Goal: Task Accomplishment & Management: Use online tool/utility

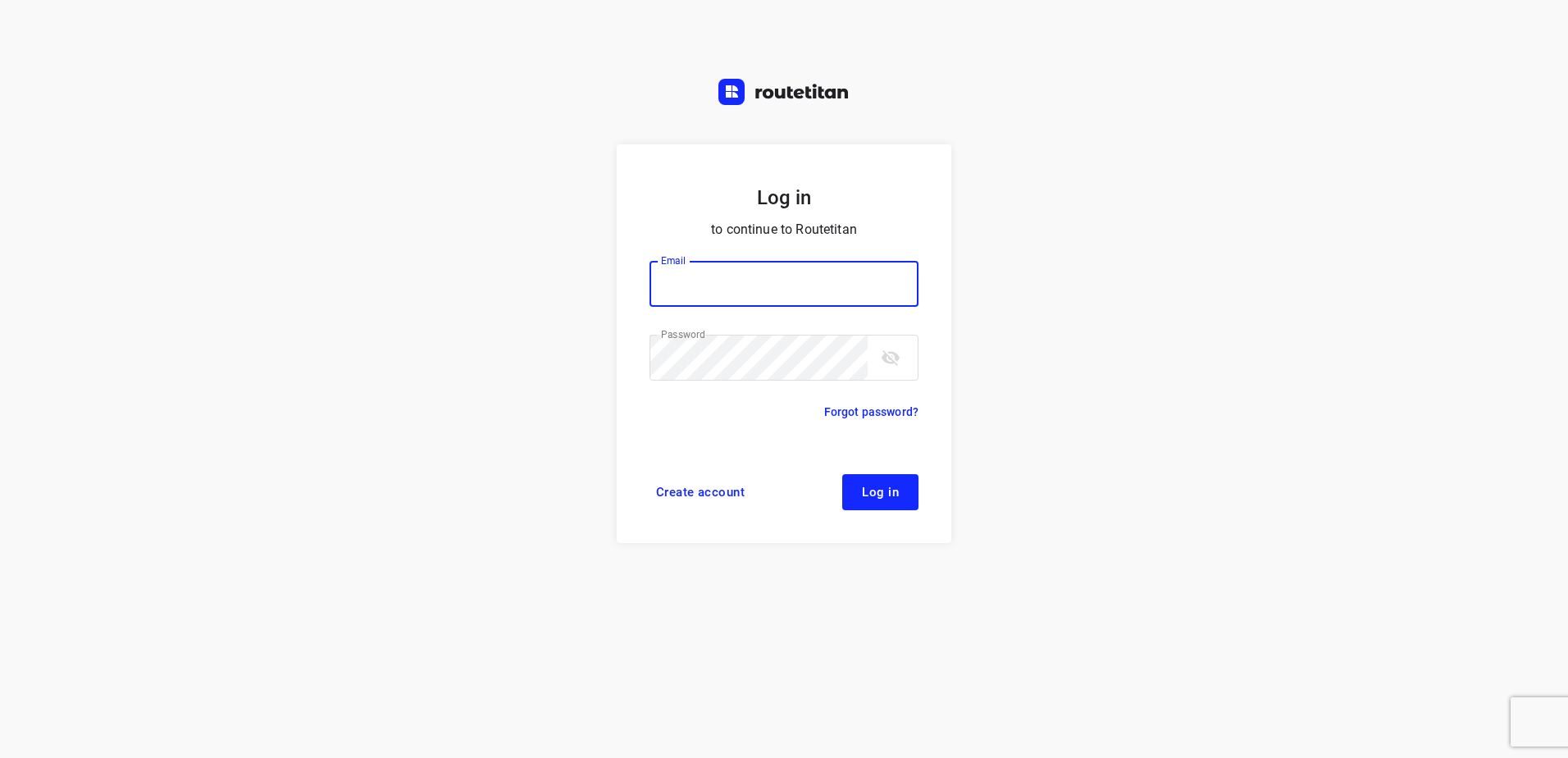
type input "[EMAIL_ADDRESS][DOMAIN_NAME]"
click at [877, 486] on span "Log in" at bounding box center [880, 492] width 37 height 13
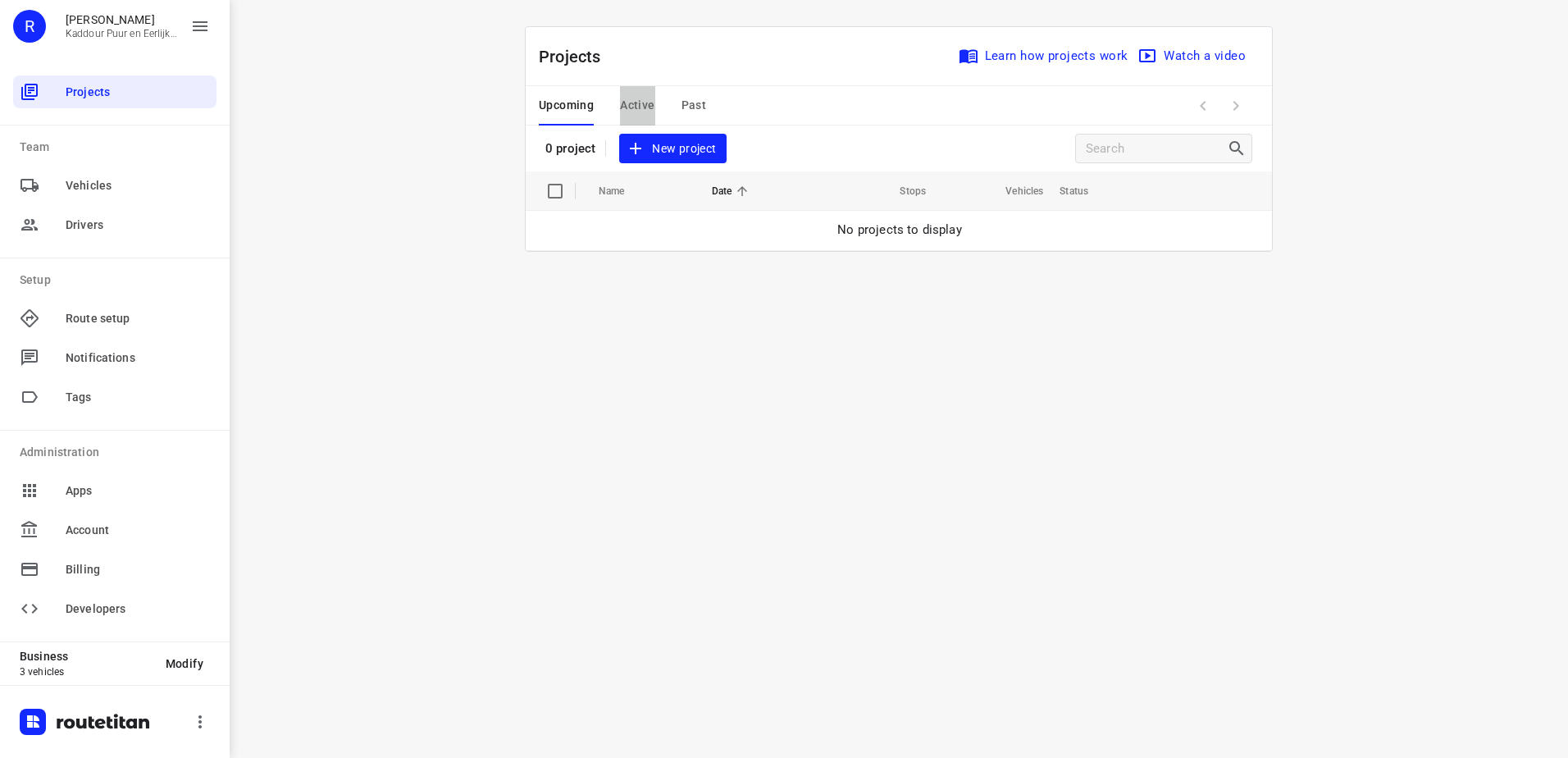
click at [633, 103] on span "Active" at bounding box center [637, 105] width 35 height 21
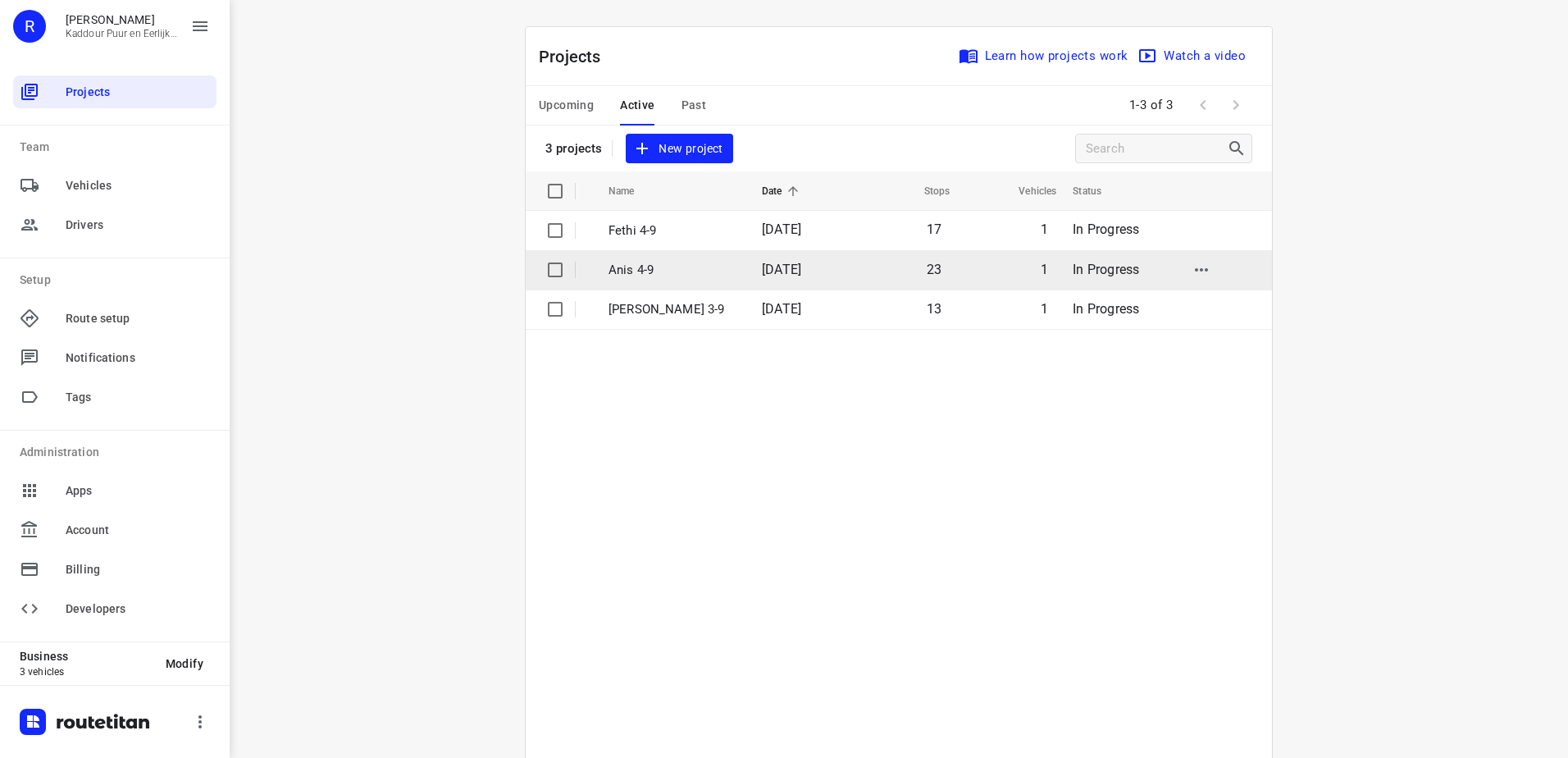
click at [762, 269] on span "[DATE]" at bounding box center [782, 270] width 39 height 16
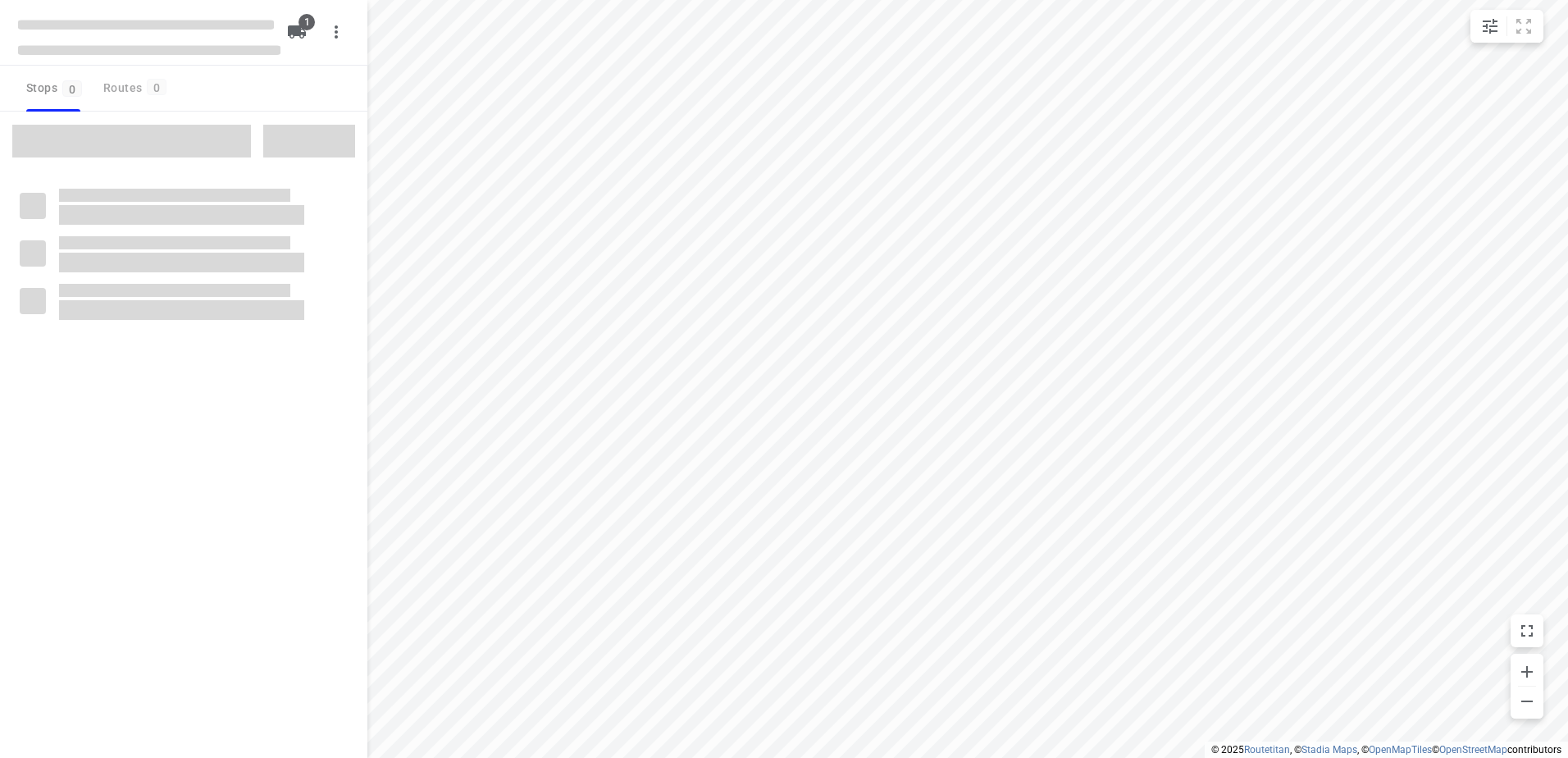
type input "distance"
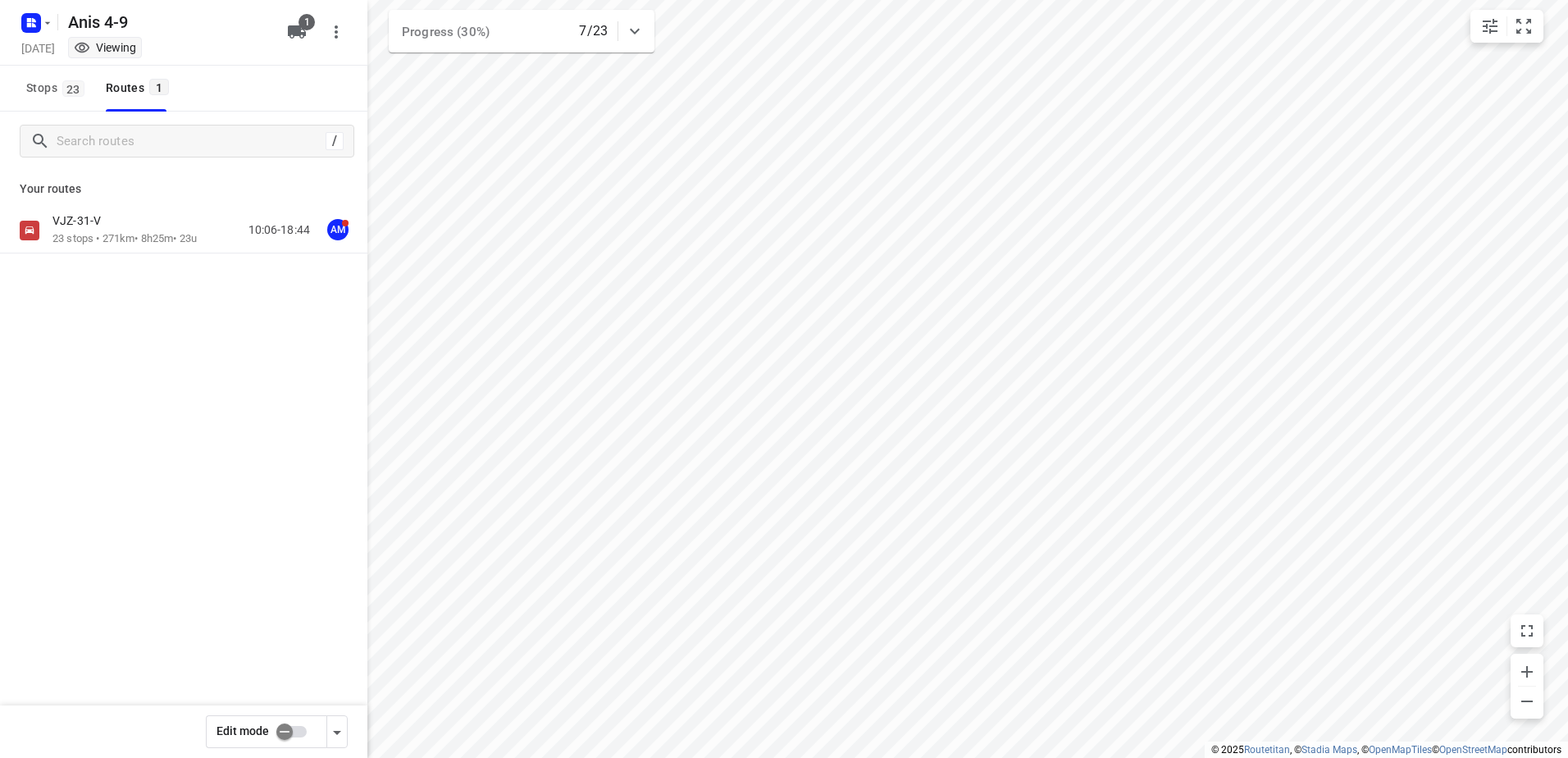
click at [179, 229] on div "VJZ-31-V" at bounding box center [125, 222] width 145 height 18
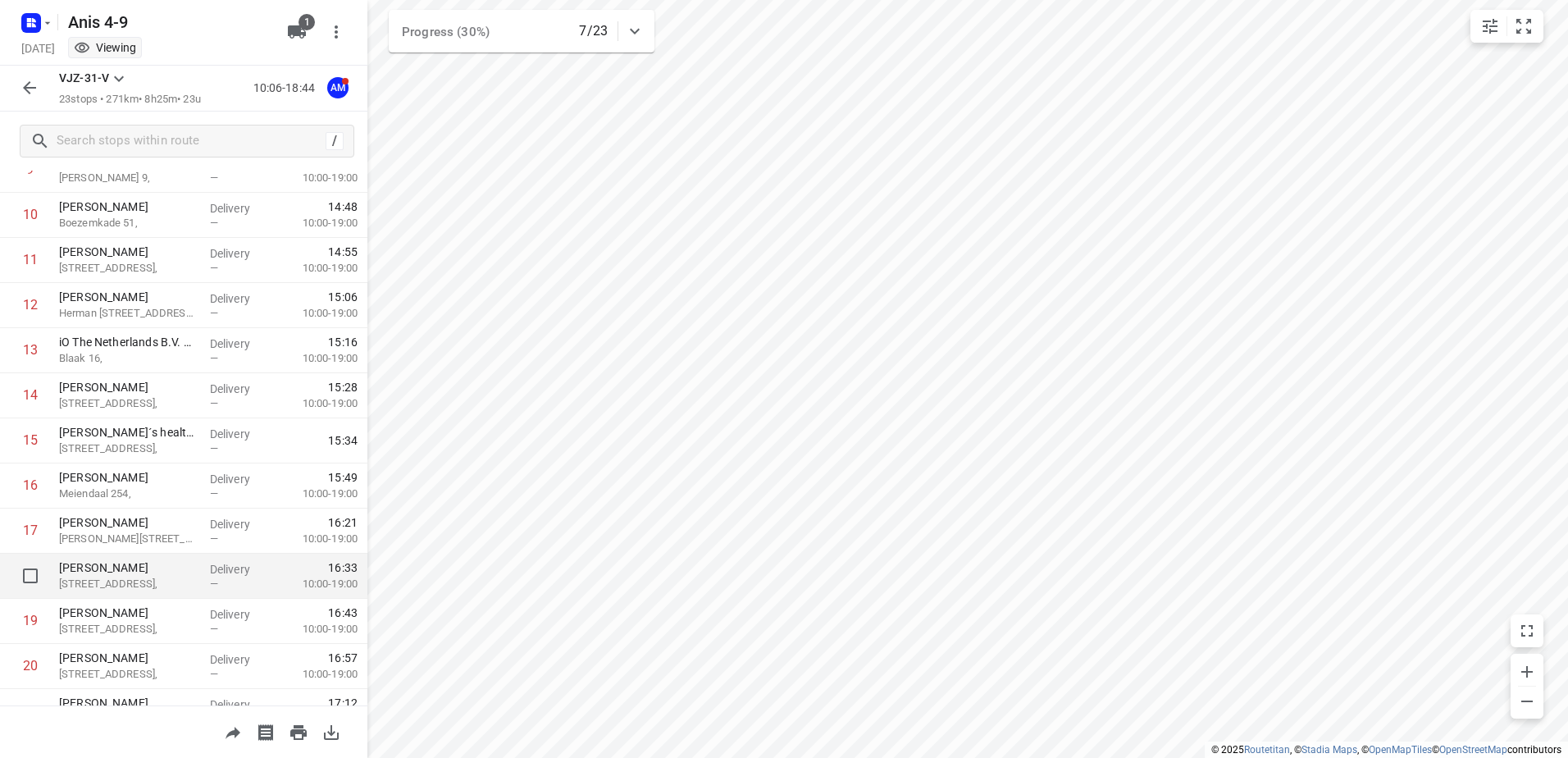
scroll to position [429, 0]
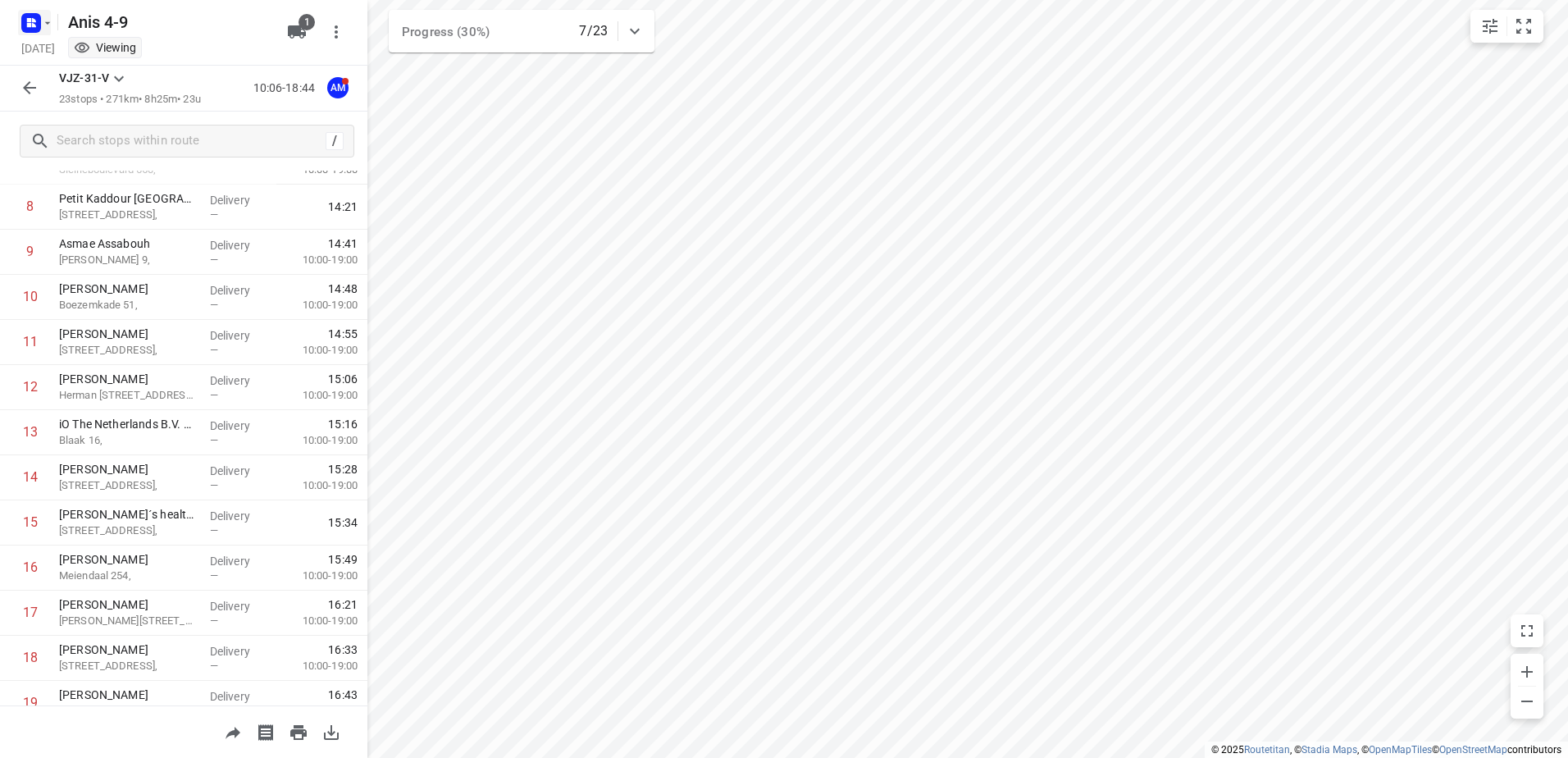
click at [32, 29] on rect "button" at bounding box center [31, 23] width 20 height 20
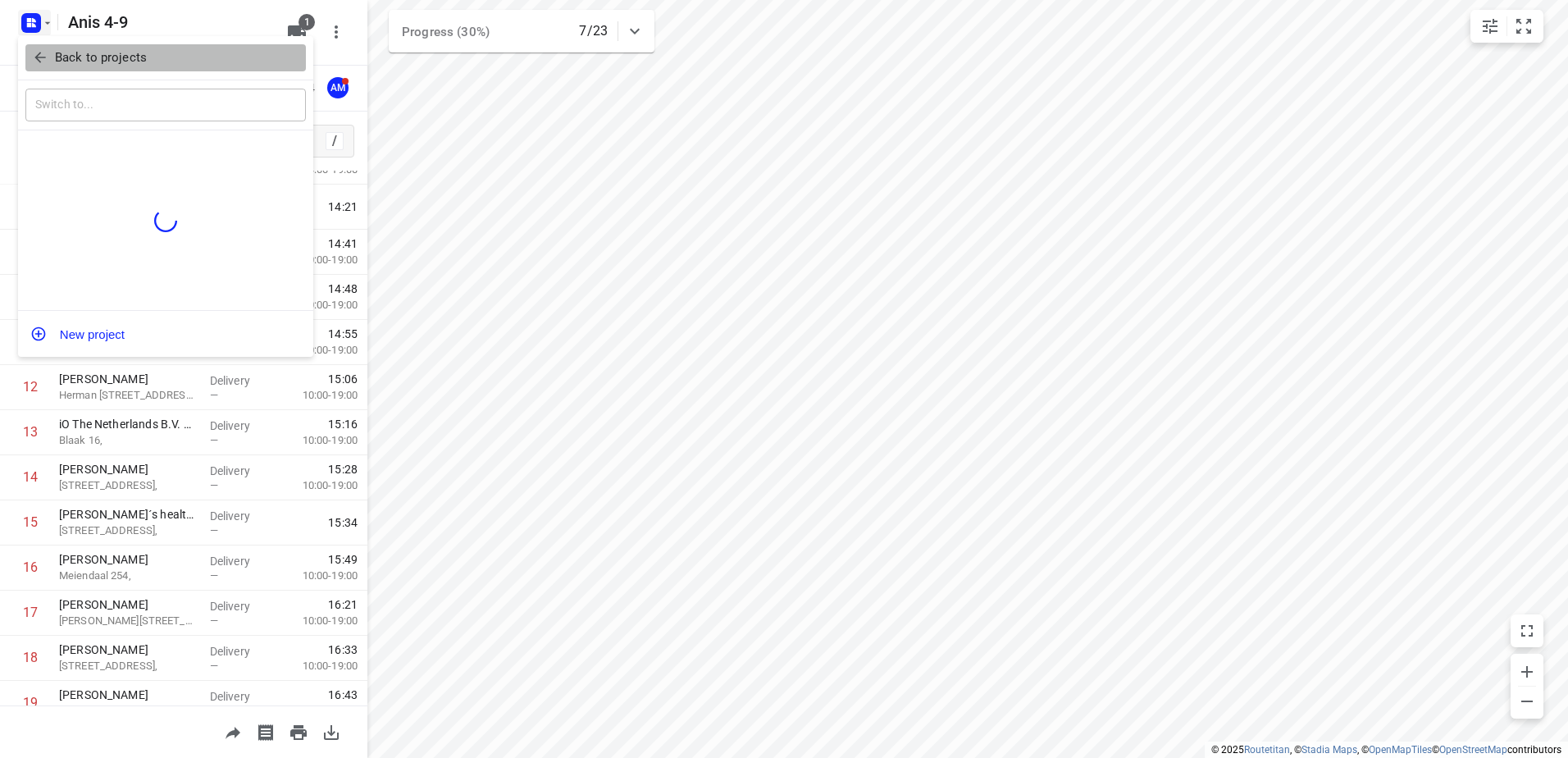
click at [48, 51] on icon "button" at bounding box center [39, 56] width 16 height 16
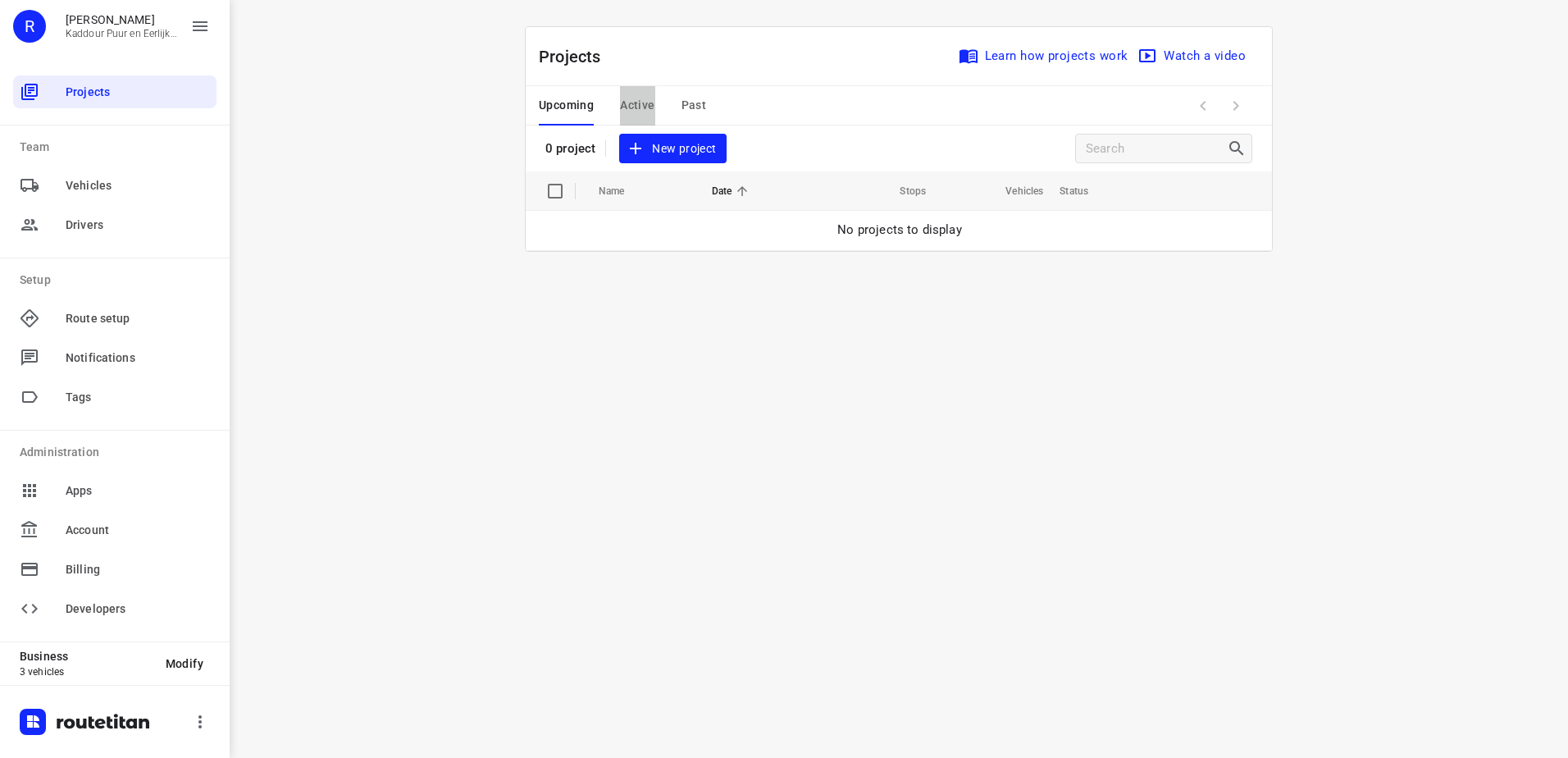
click at [651, 110] on span "Active" at bounding box center [637, 105] width 35 height 21
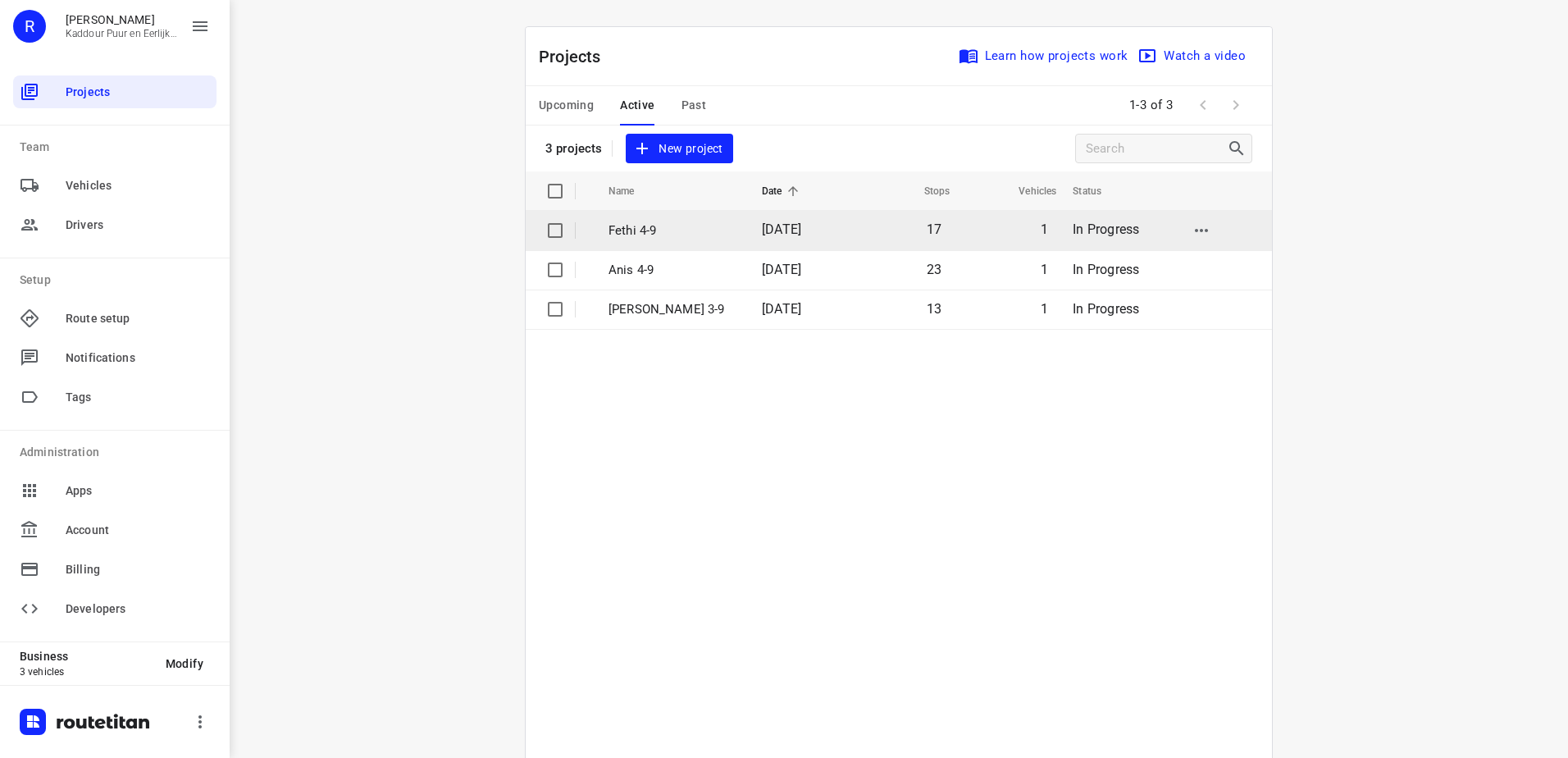
click at [749, 234] on td "[DATE]" at bounding box center [800, 230] width 102 height 39
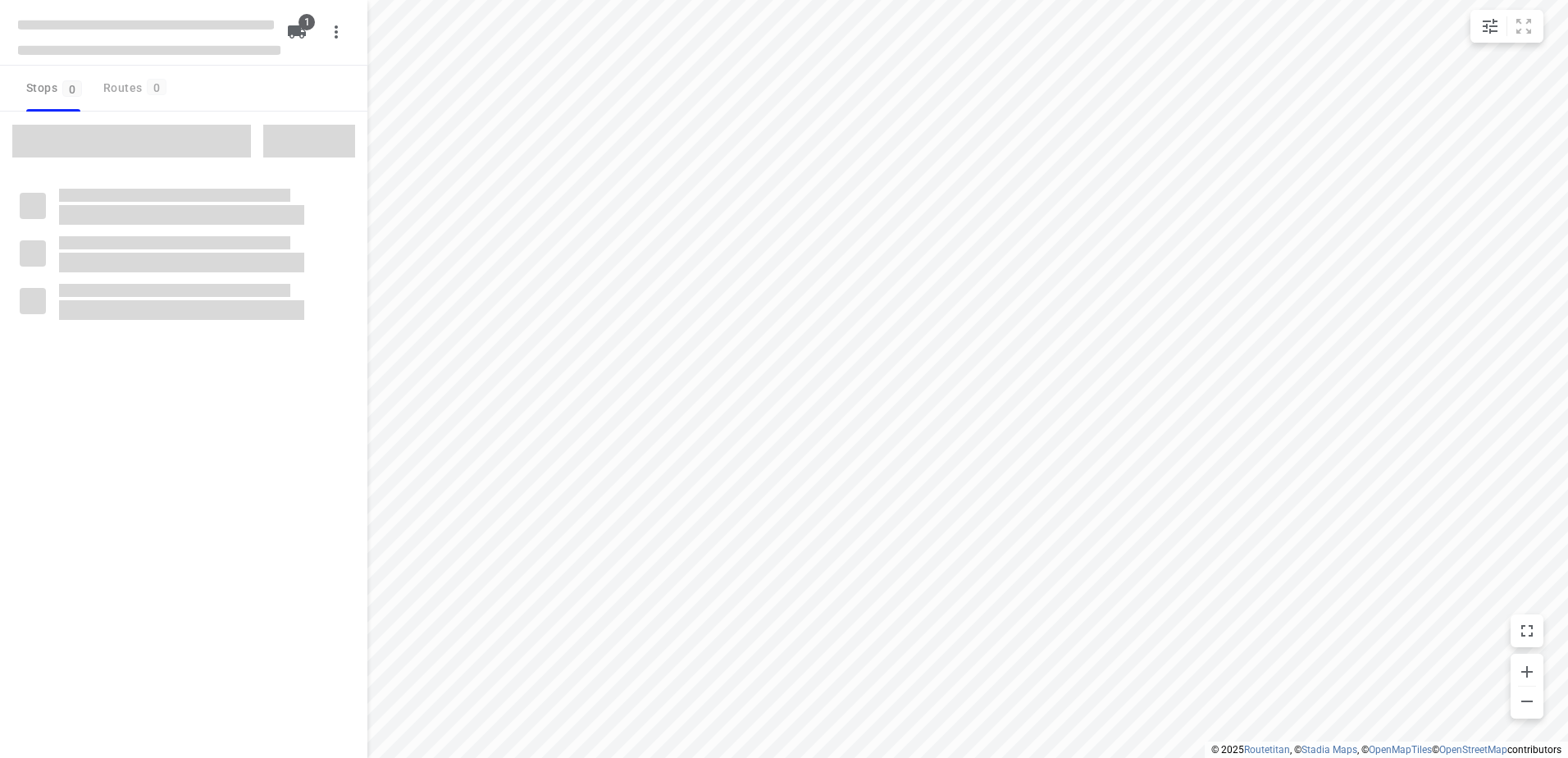
type input "distance"
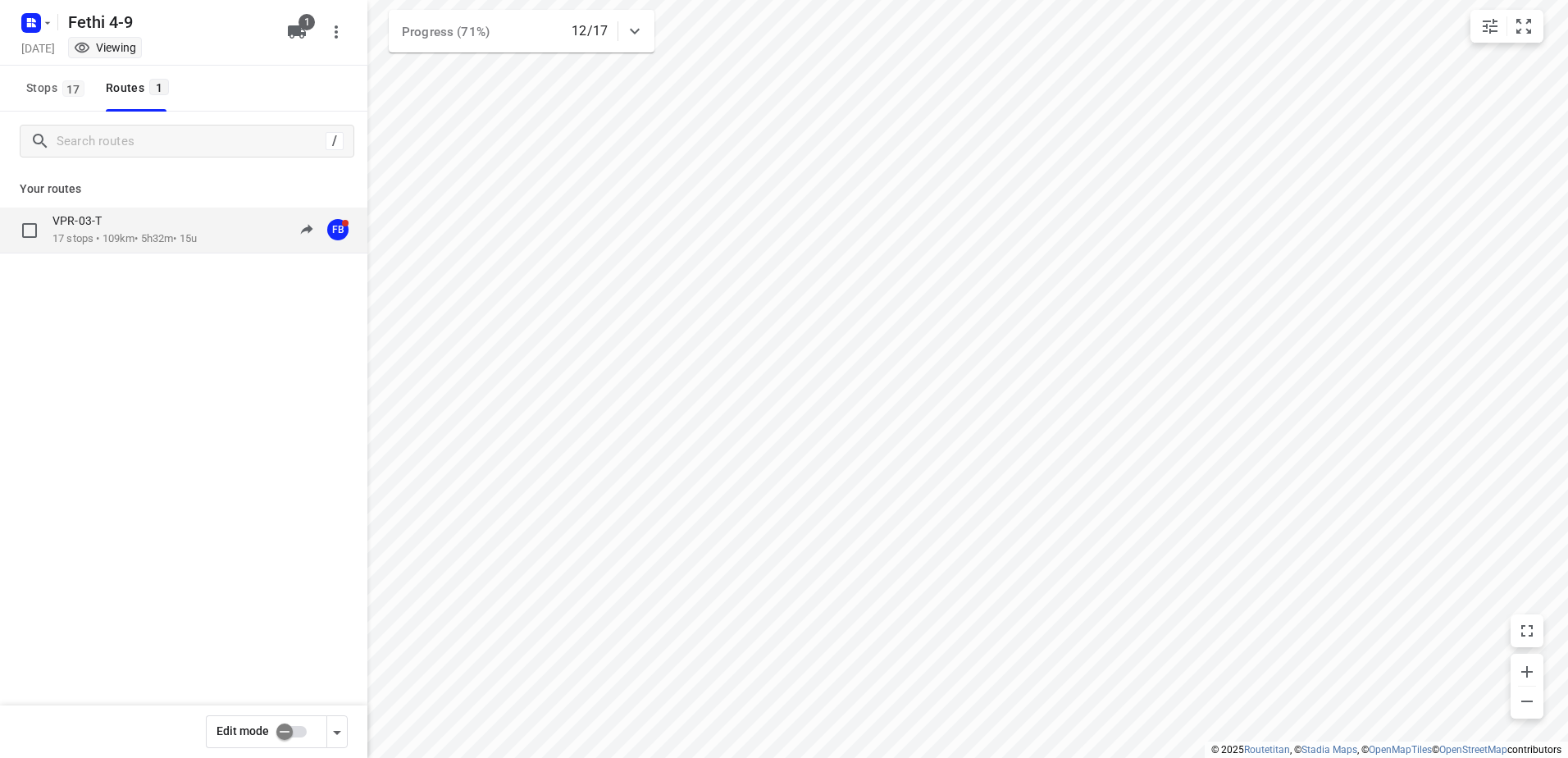
click at [146, 241] on p "17 stops • 109km • 5h32m • 15u" at bounding box center [125, 239] width 145 height 16
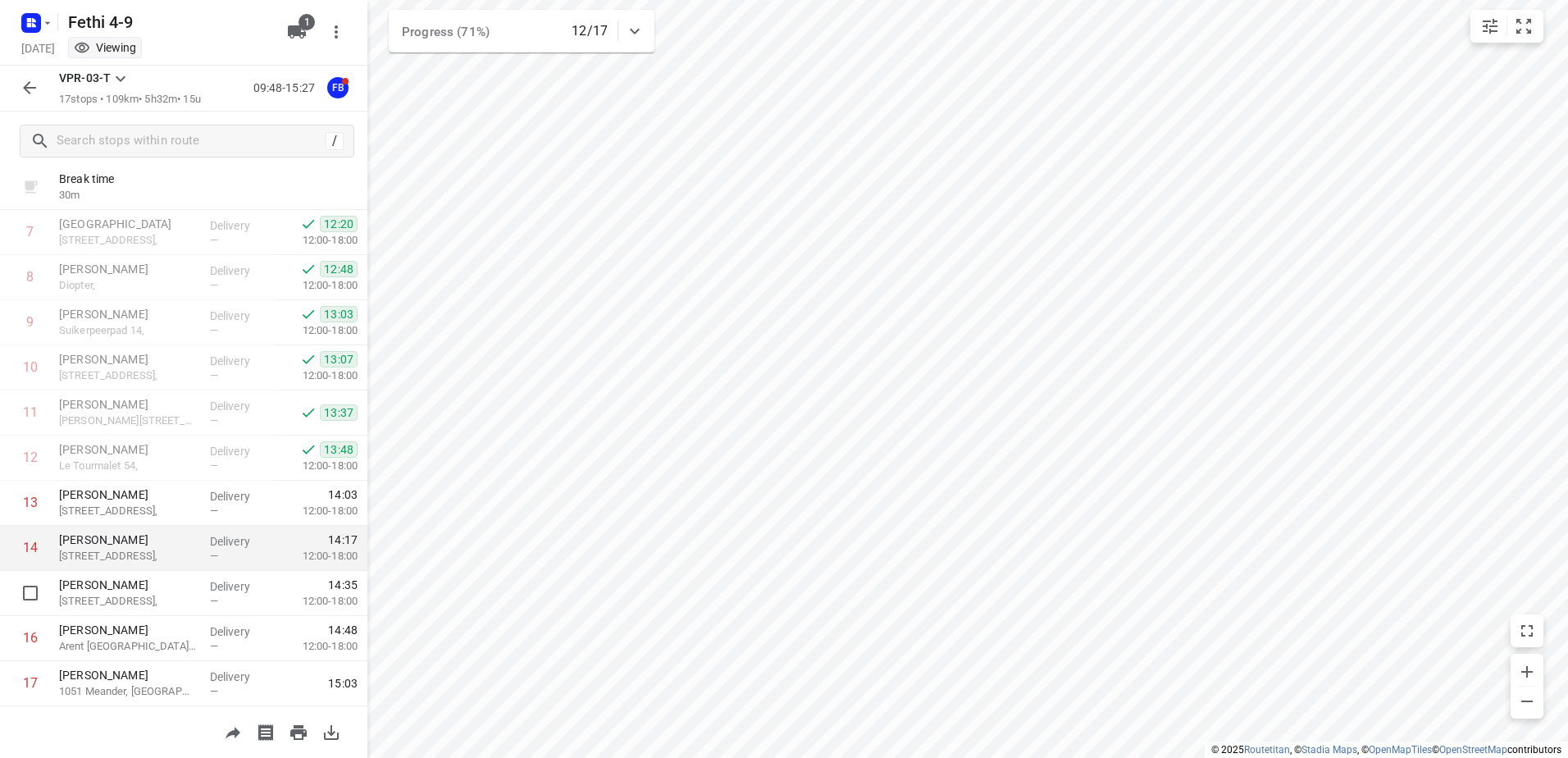
scroll to position [404, 0]
